Goal: Task Accomplishment & Management: Use online tool/utility

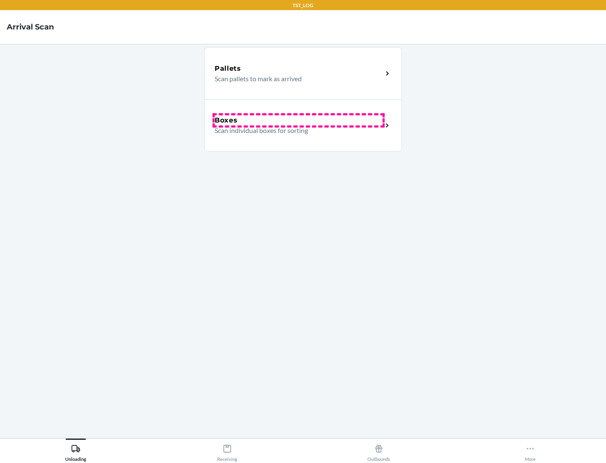
click at [298, 120] on div "Boxes" at bounding box center [299, 120] width 168 height 10
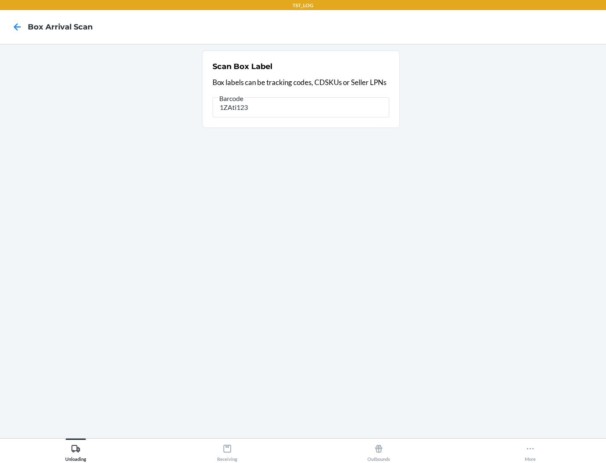
type input "1ZAti123"
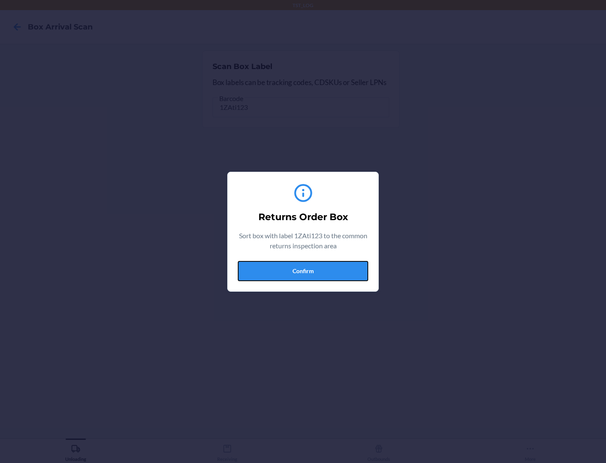
click at [303, 270] on button "Confirm" at bounding box center [303, 271] width 130 height 20
